Goal: Use online tool/utility: Utilize a website feature to perform a specific function

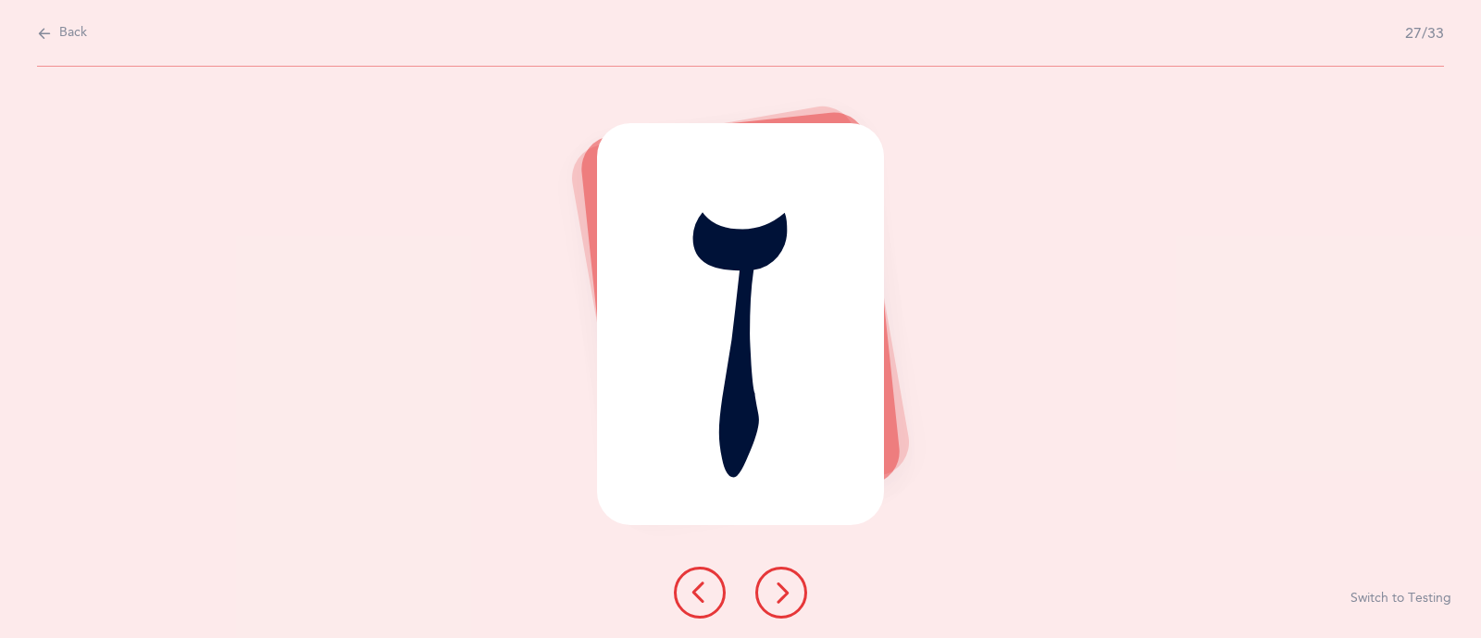
click at [773, 588] on icon at bounding box center [781, 592] width 22 height 22
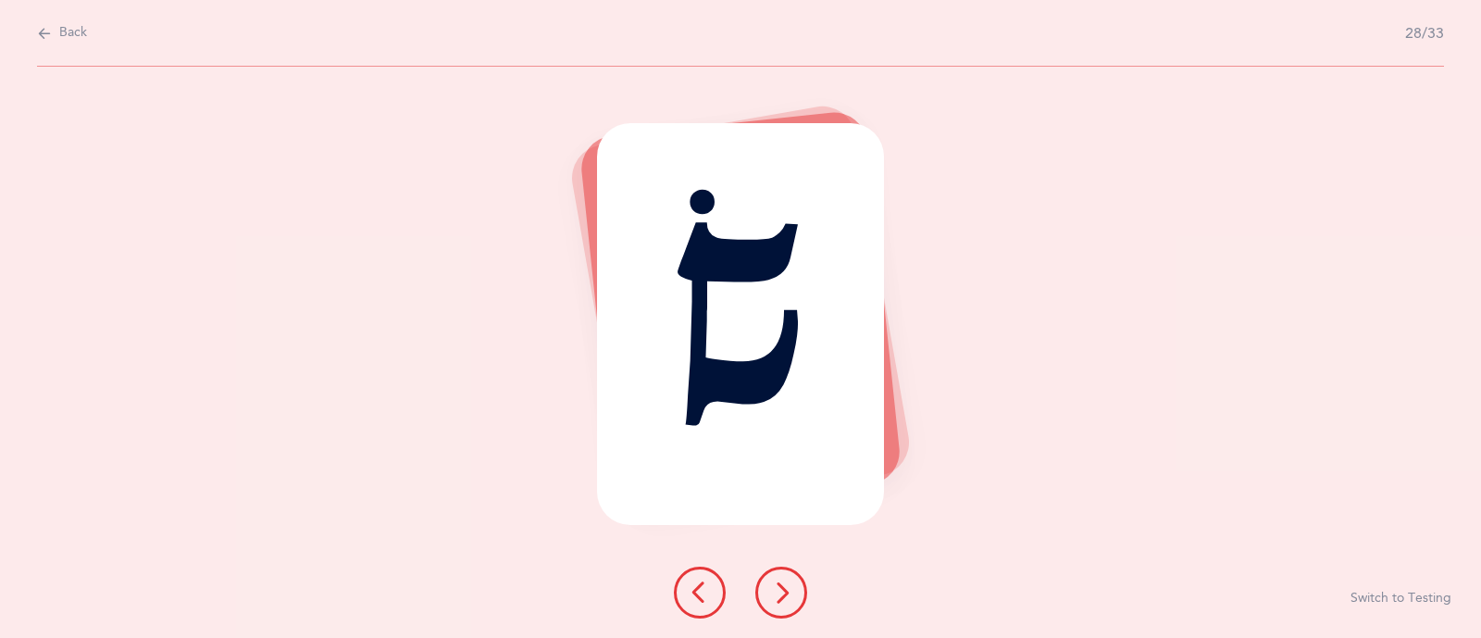
click at [793, 588] on button at bounding box center [781, 592] width 52 height 52
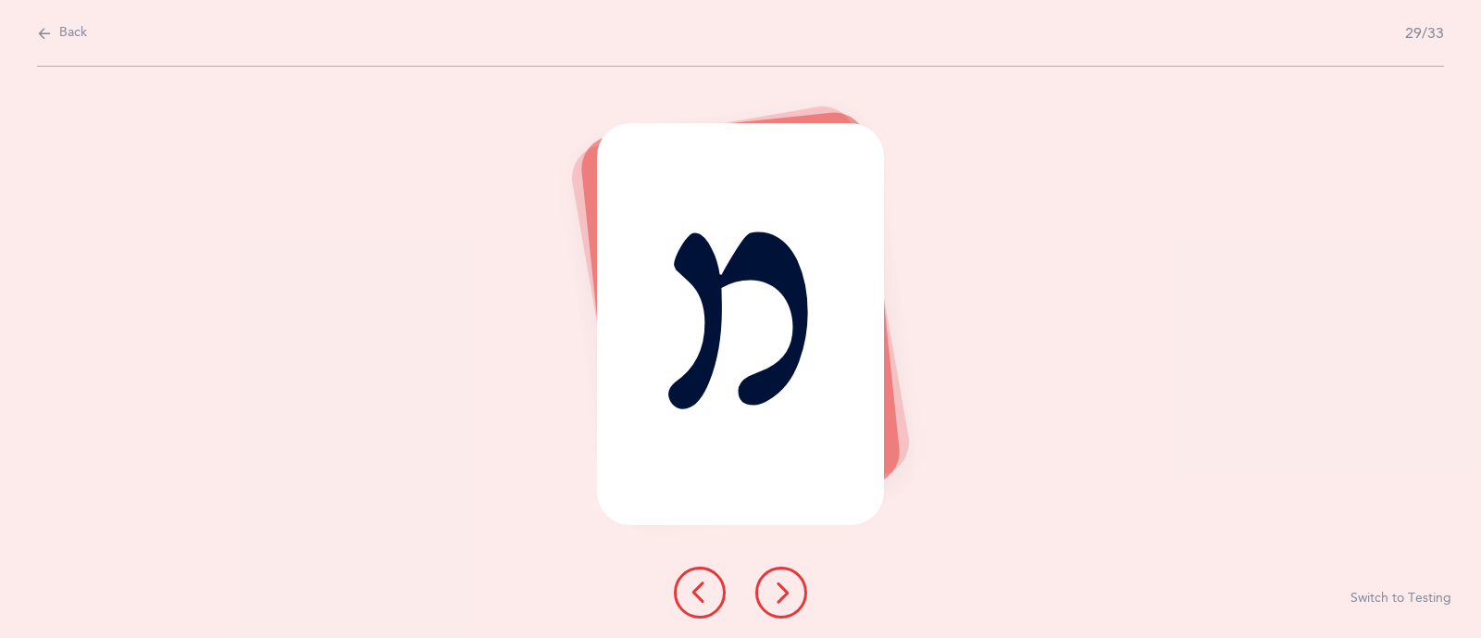
click at [777, 593] on icon at bounding box center [781, 592] width 22 height 22
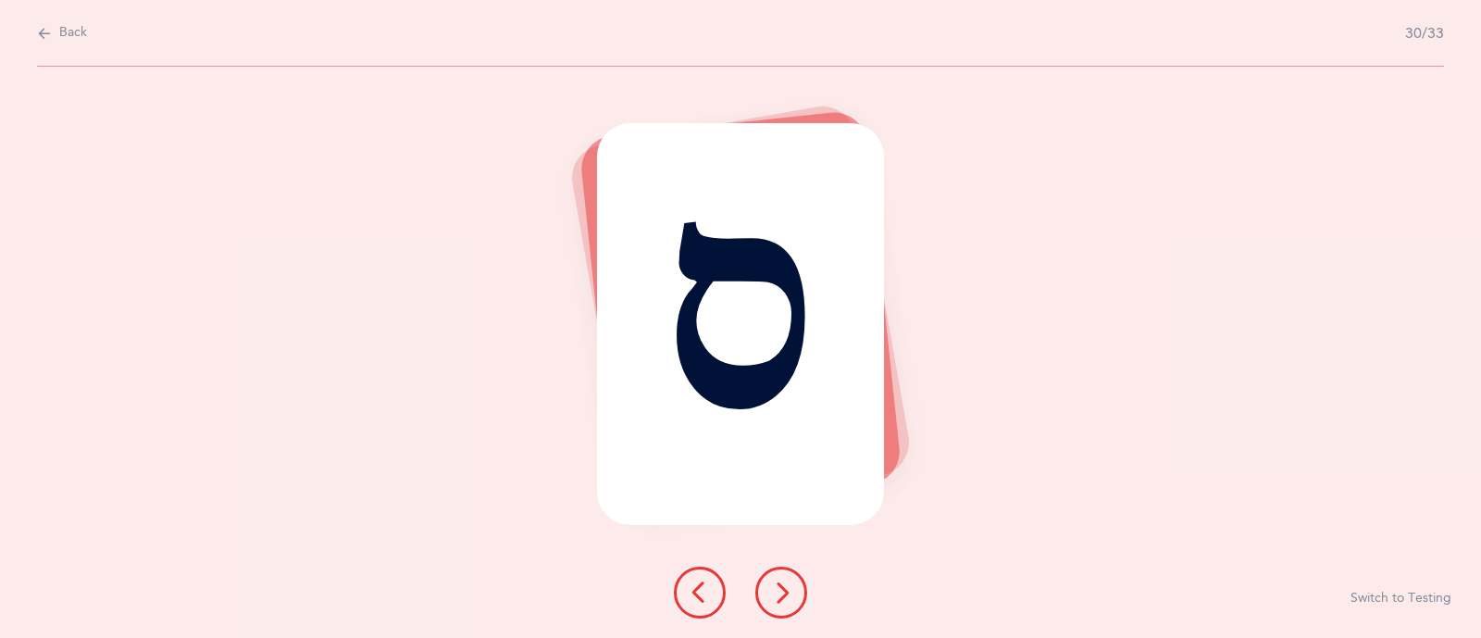
click at [777, 593] on icon at bounding box center [781, 592] width 22 height 22
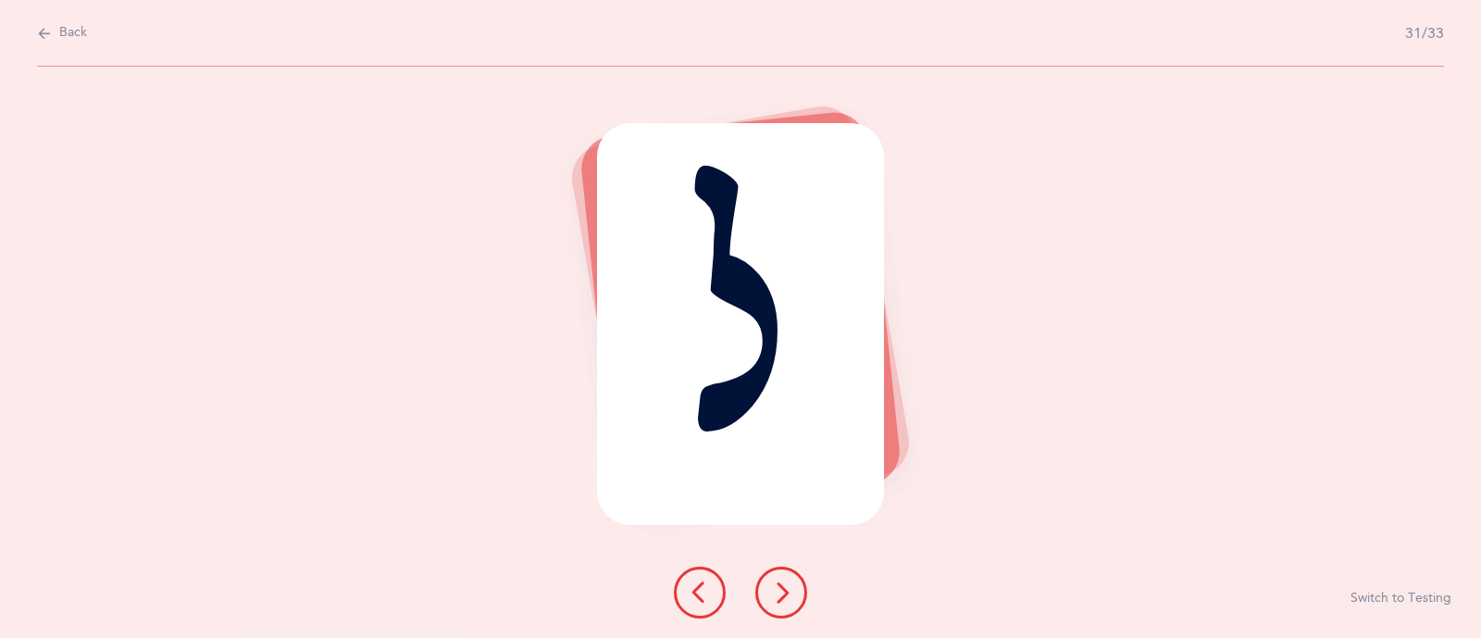
click at [782, 588] on icon at bounding box center [781, 592] width 22 height 22
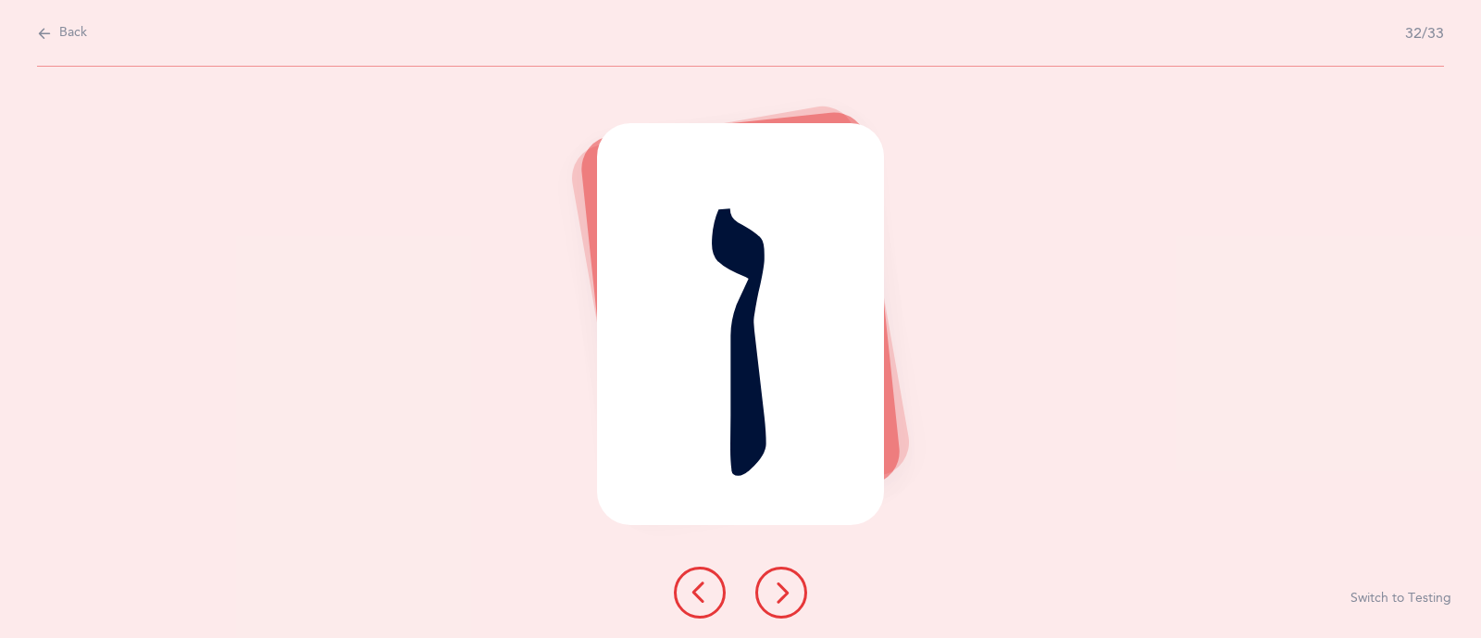
click at [782, 588] on icon at bounding box center [781, 592] width 22 height 22
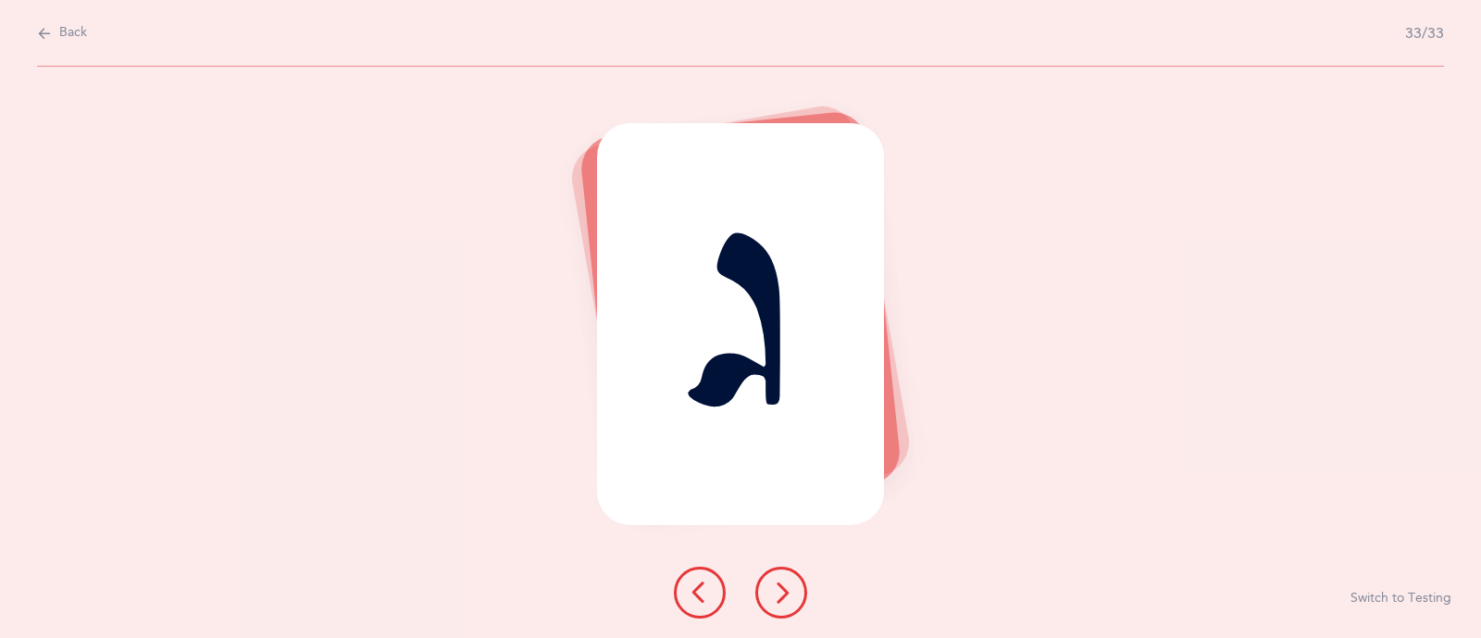
click at [782, 588] on icon at bounding box center [781, 592] width 22 height 22
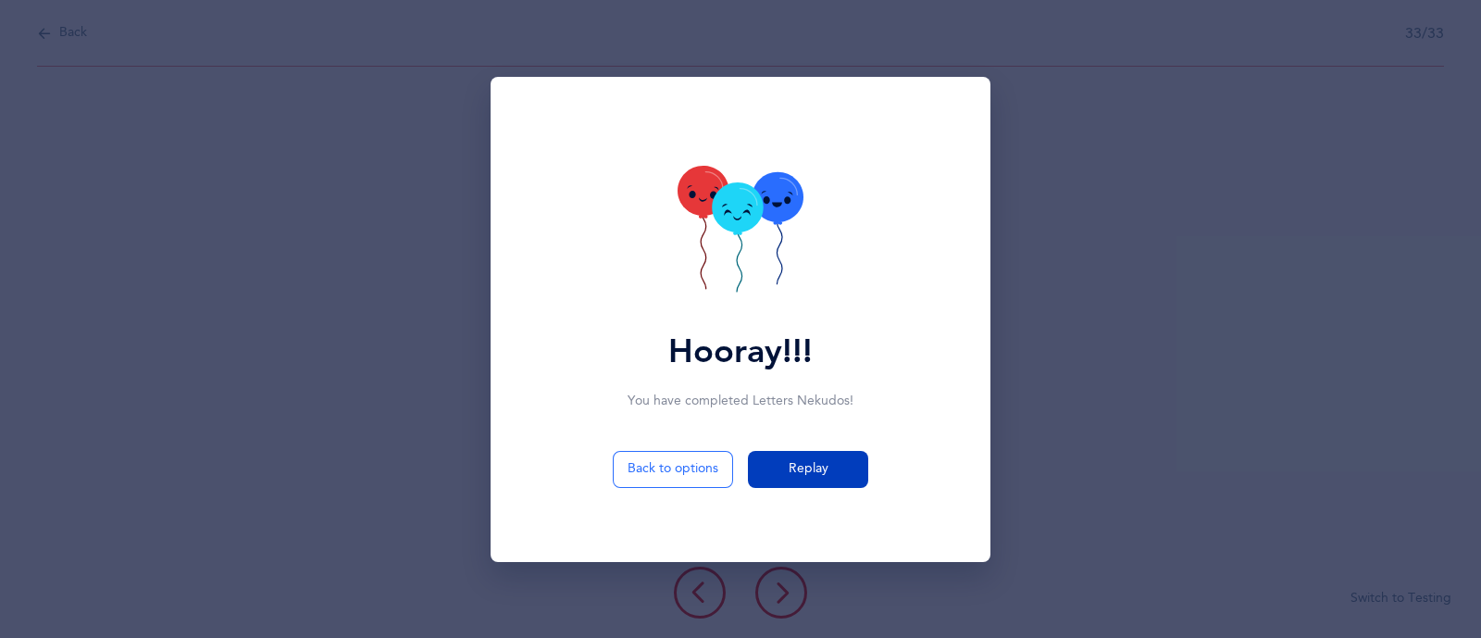
click at [776, 470] on button "Replay" at bounding box center [808, 469] width 120 height 37
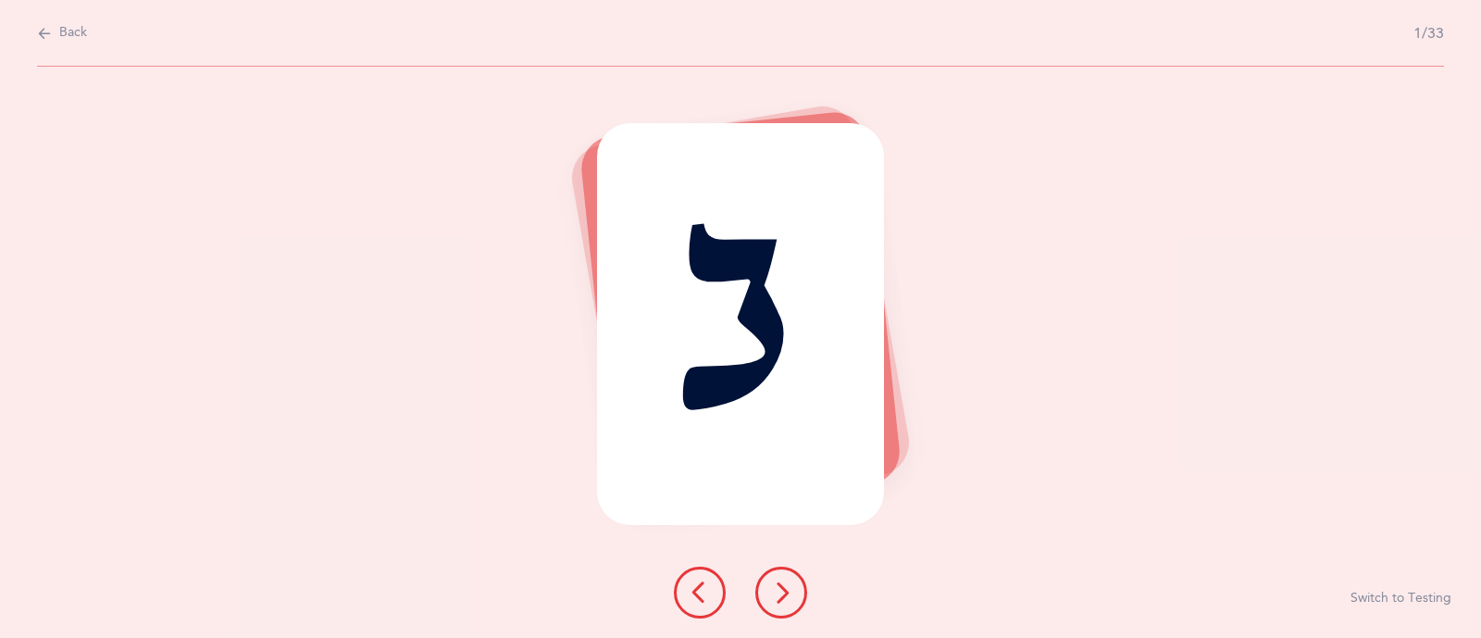
click at [788, 587] on icon at bounding box center [781, 592] width 22 height 22
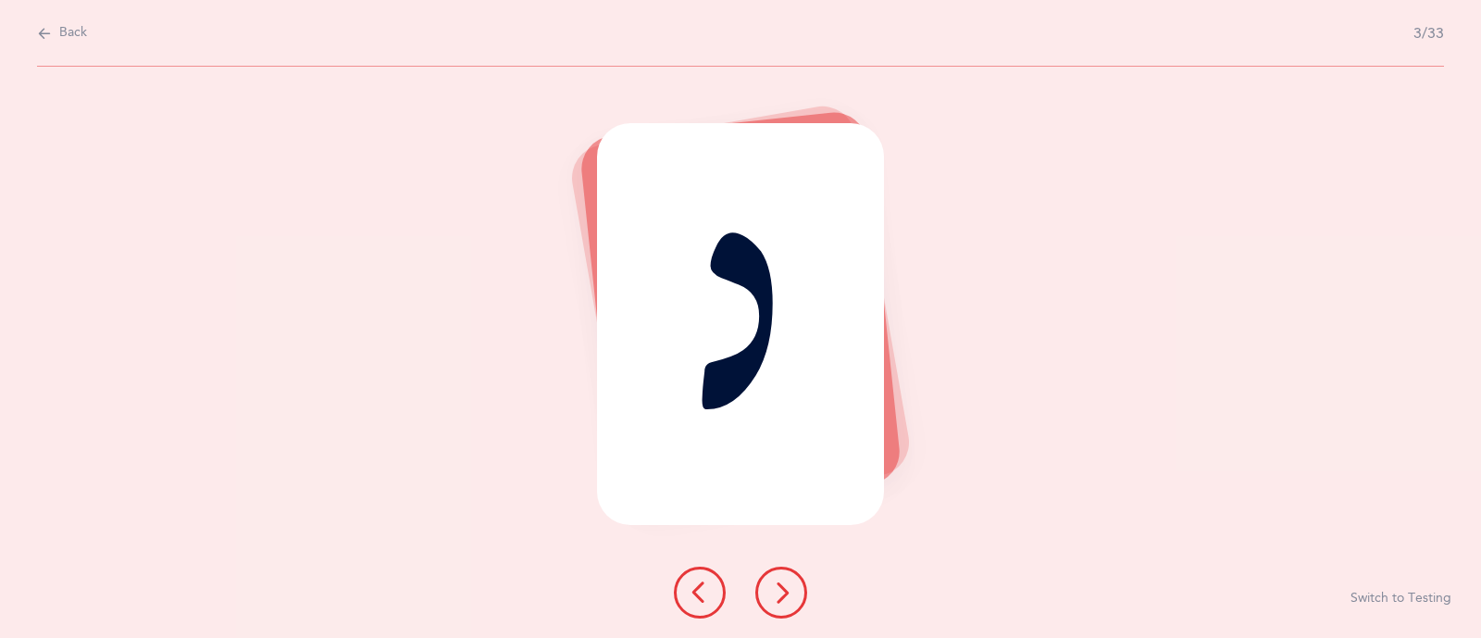
click at [788, 587] on icon at bounding box center [781, 592] width 22 height 22
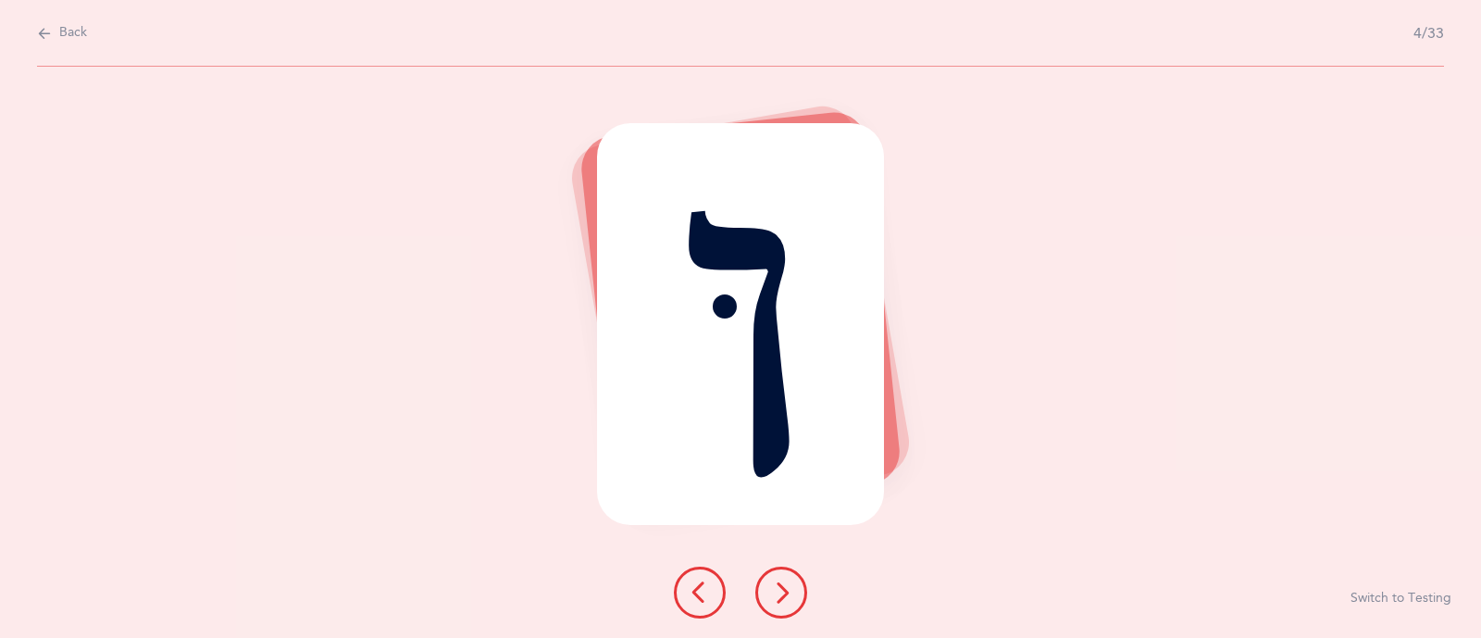
click at [788, 587] on icon at bounding box center [781, 592] width 22 height 22
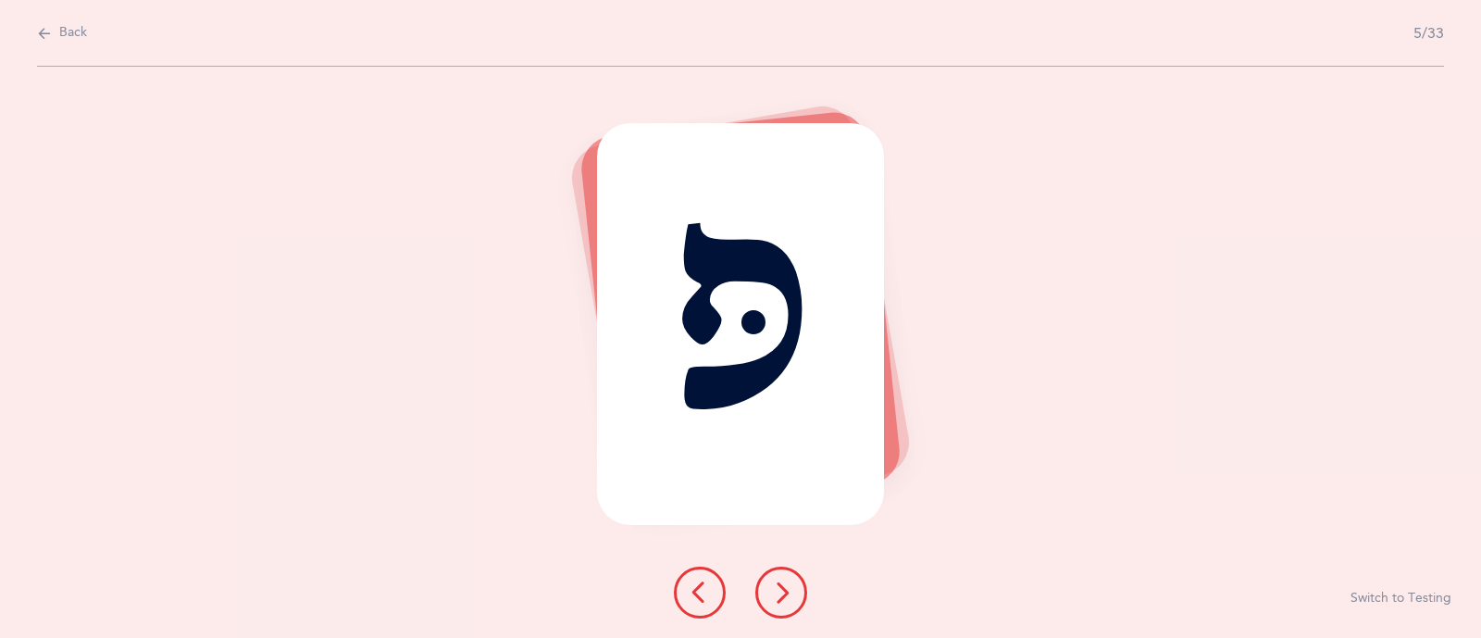
click at [788, 587] on icon at bounding box center [781, 592] width 22 height 22
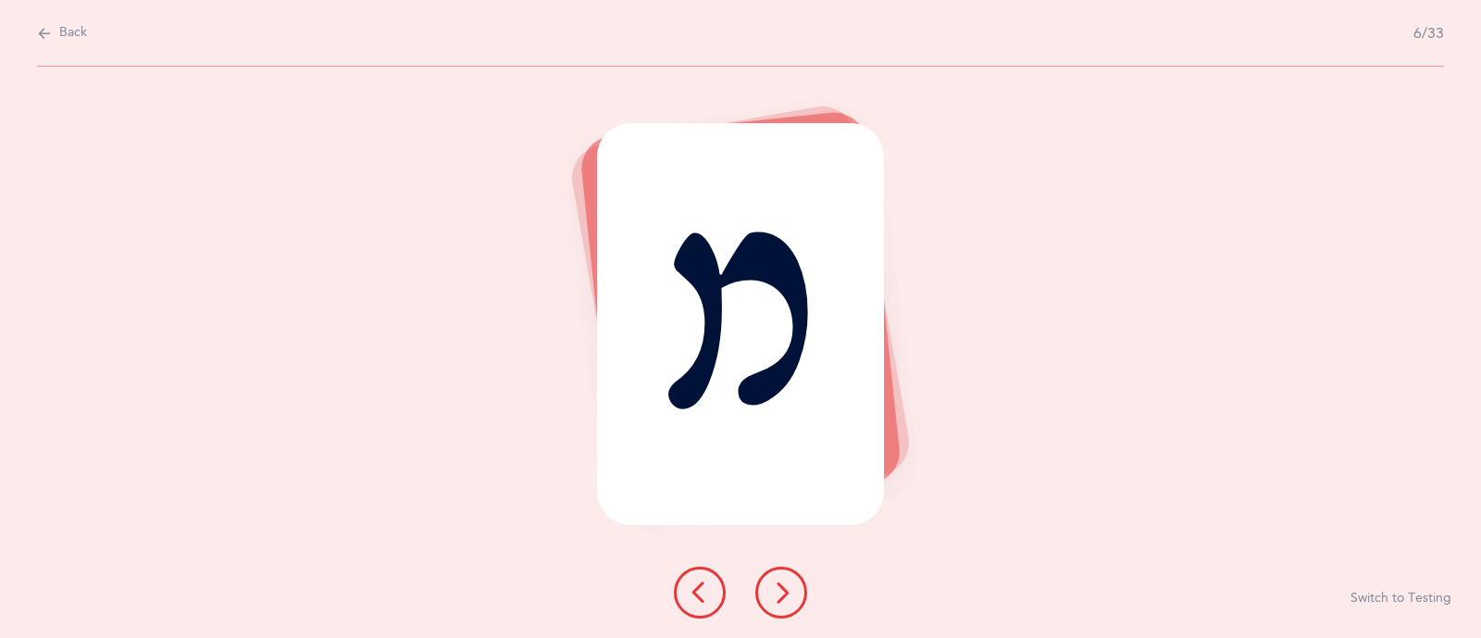
click at [788, 587] on icon at bounding box center [781, 592] width 22 height 22
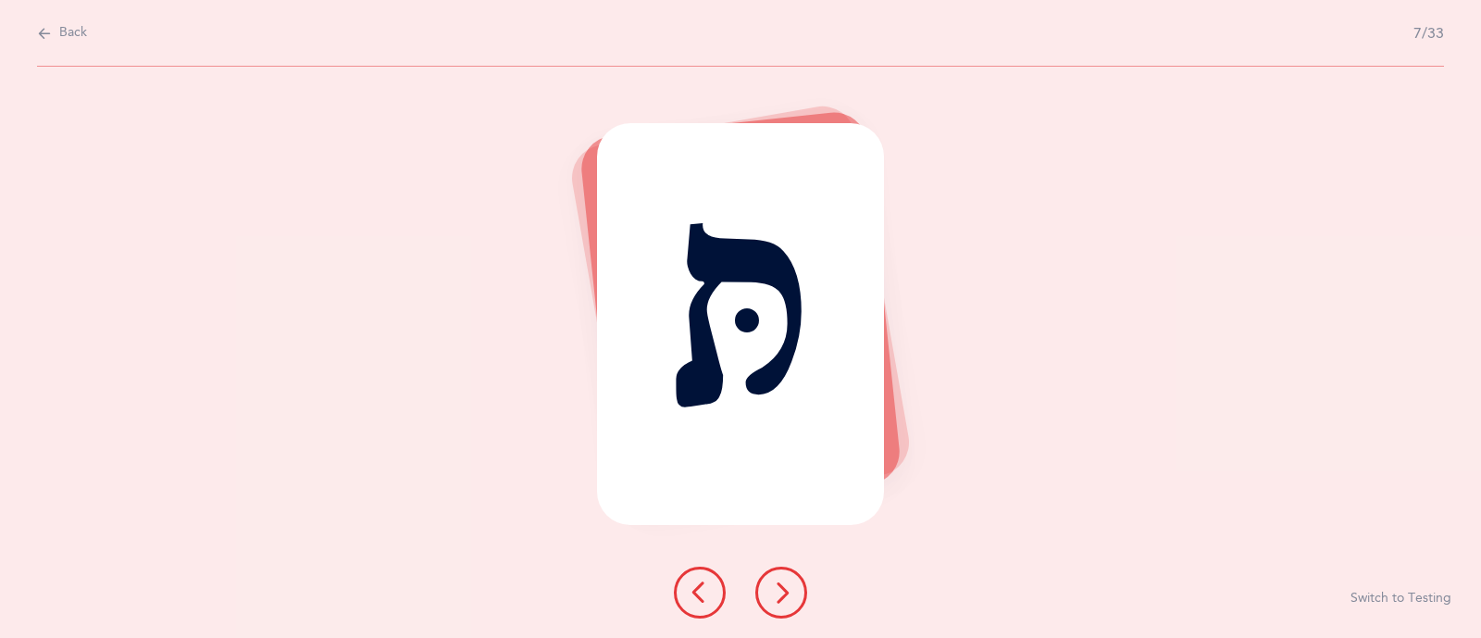
click at [788, 587] on icon at bounding box center [781, 592] width 22 height 22
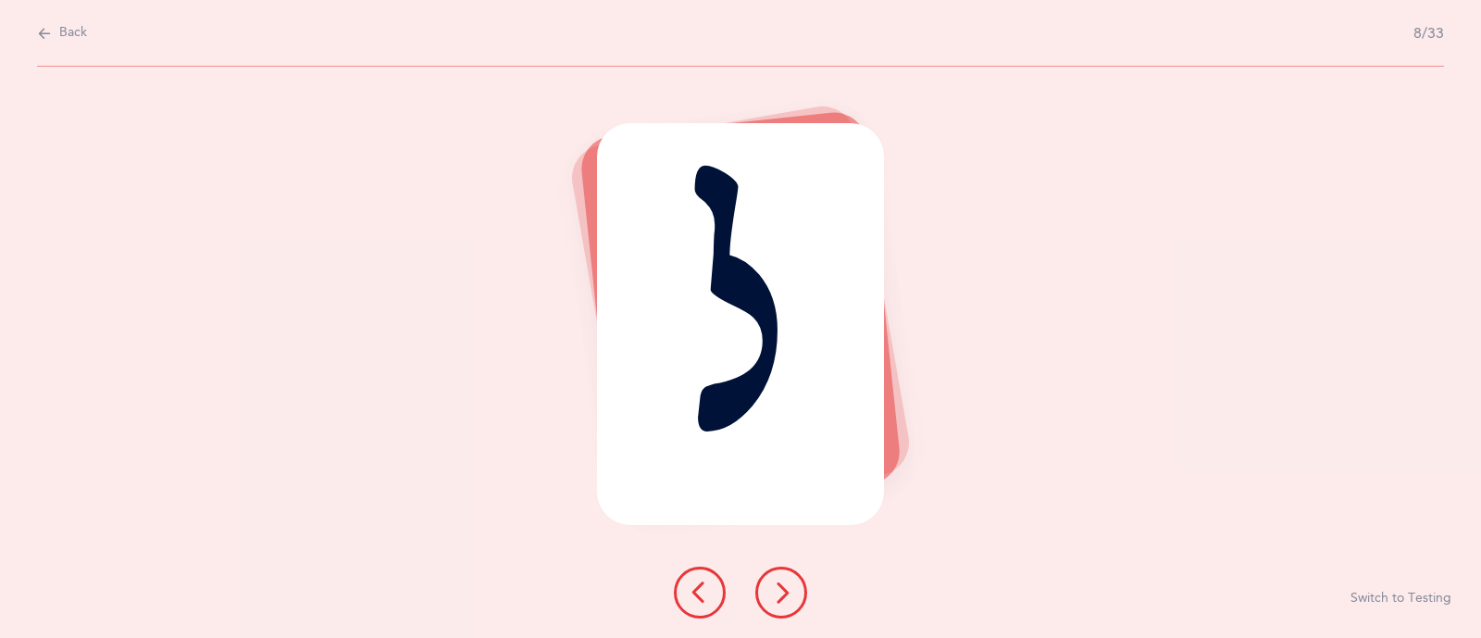
click at [788, 587] on icon at bounding box center [781, 592] width 22 height 22
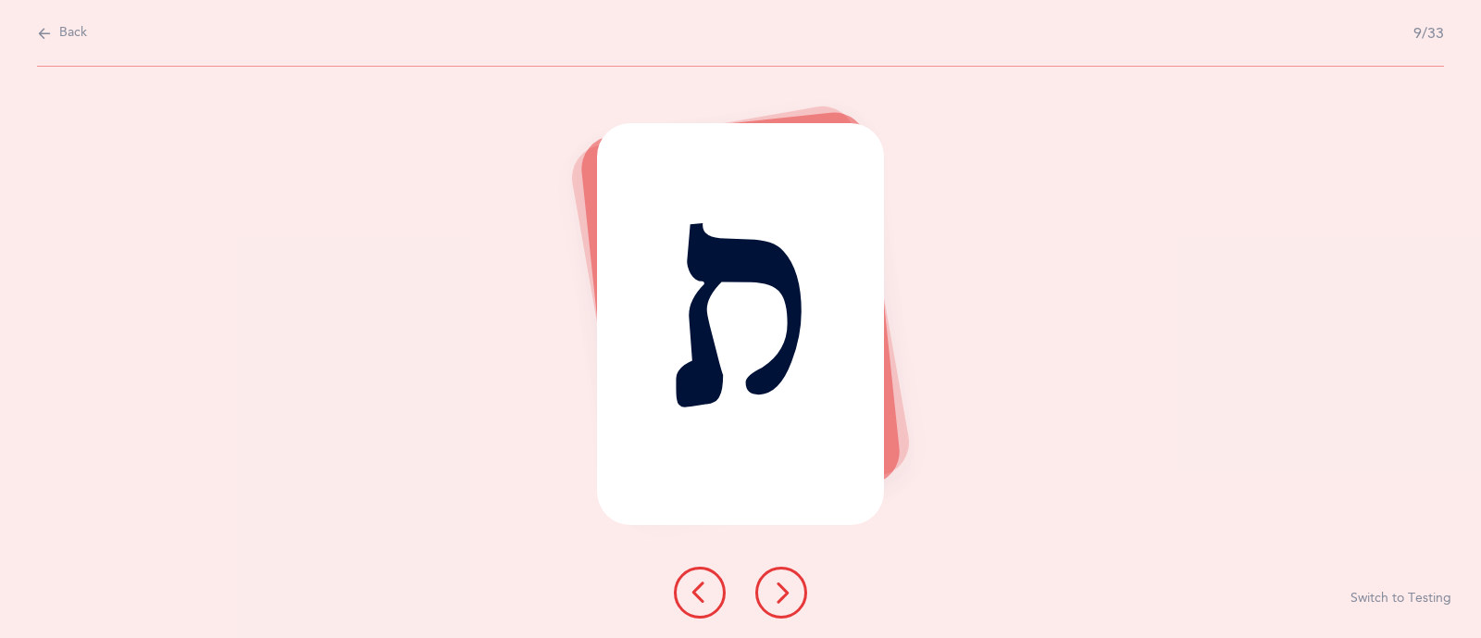
click at [788, 587] on icon at bounding box center [781, 592] width 22 height 22
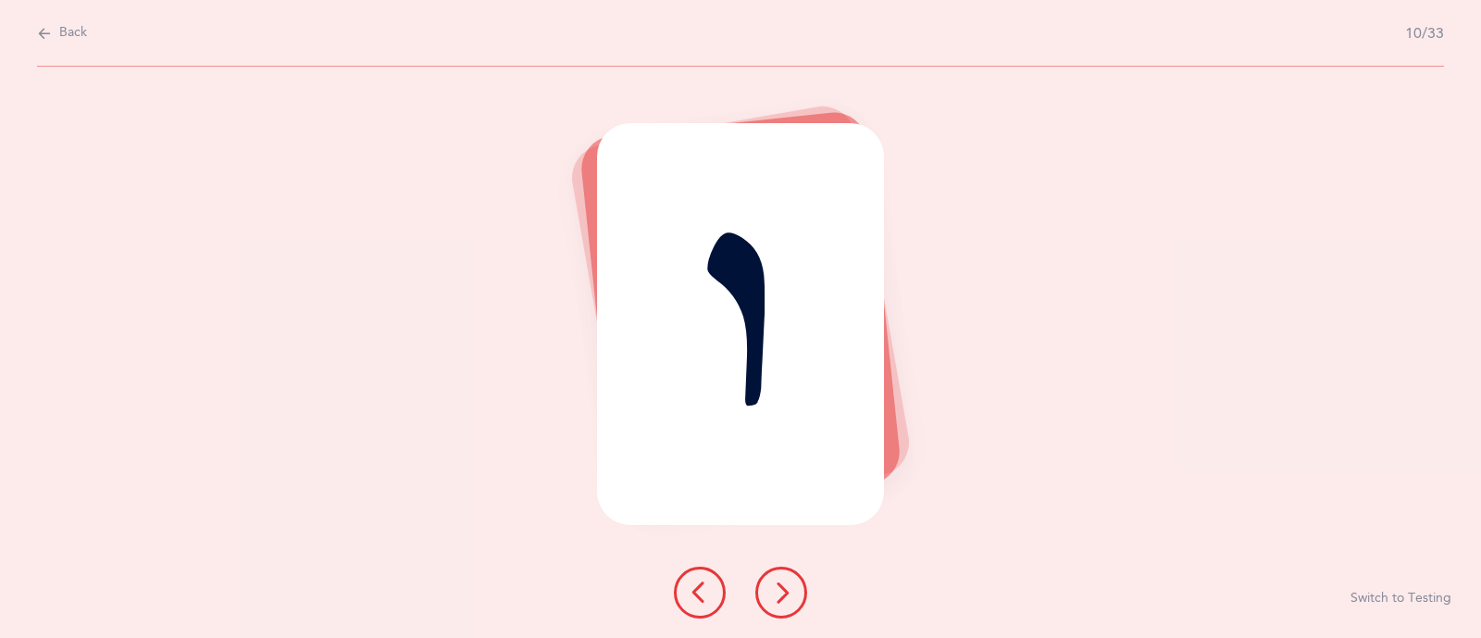
click at [788, 587] on icon at bounding box center [781, 592] width 22 height 22
click at [784, 585] on icon at bounding box center [781, 592] width 22 height 22
